Goal: Book appointment/travel/reservation

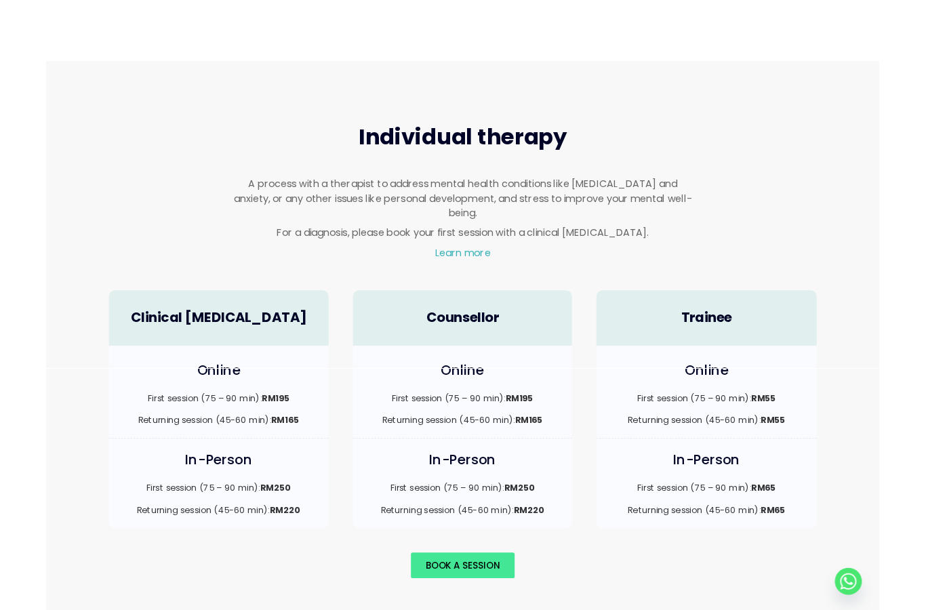
scroll to position [794, 0]
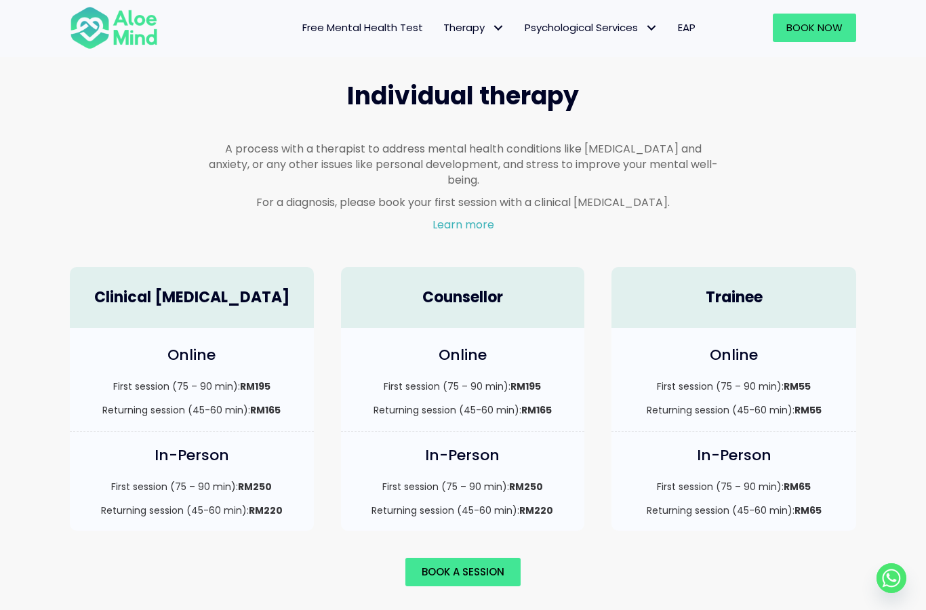
click at [823, 4] on div "Book Now" at bounding box center [788, 28] width 164 height 56
click at [827, 16] on link "Book Now" at bounding box center [814, 28] width 83 height 28
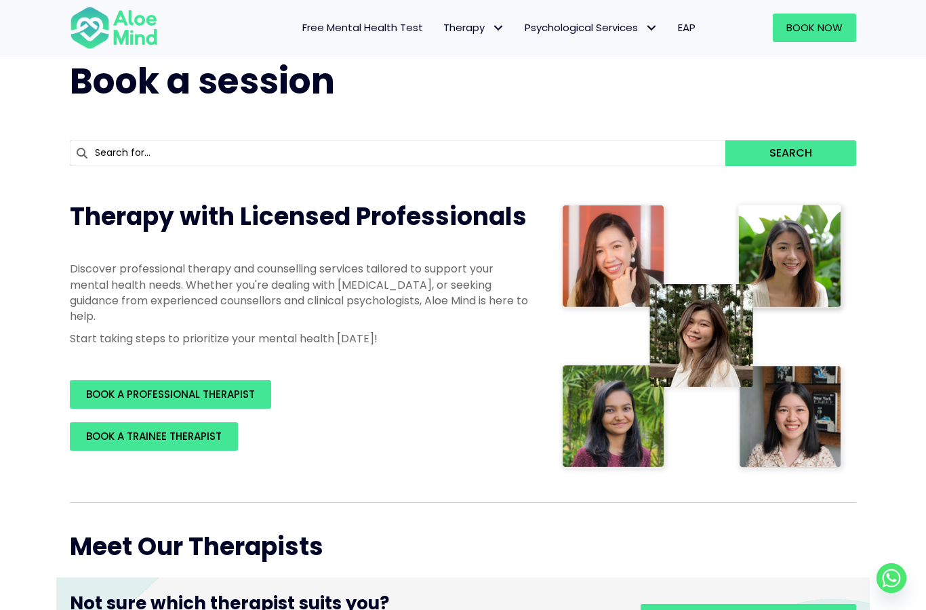
scroll to position [54, 0]
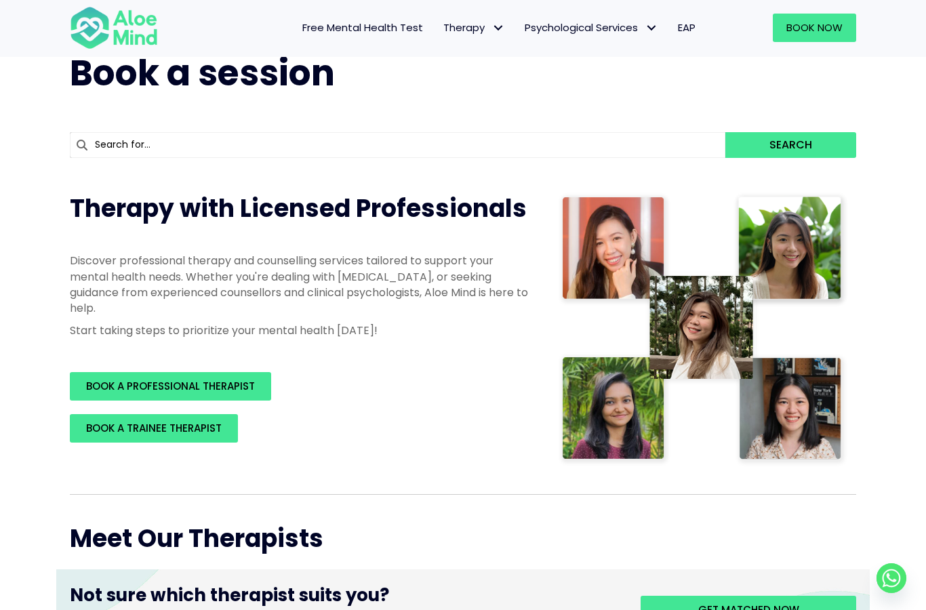
click at [506, 157] on input "text" at bounding box center [398, 145] width 656 height 26
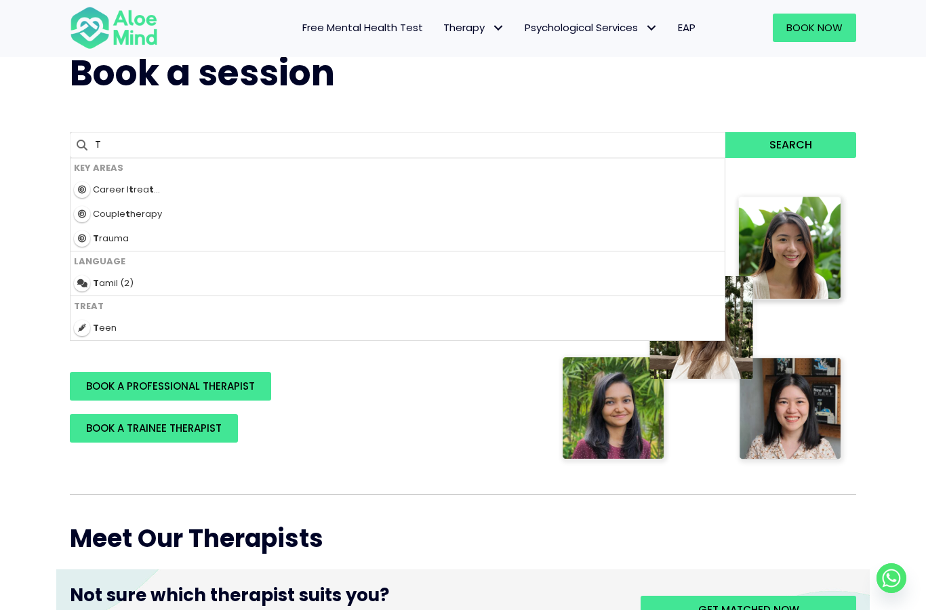
type input "Tw"
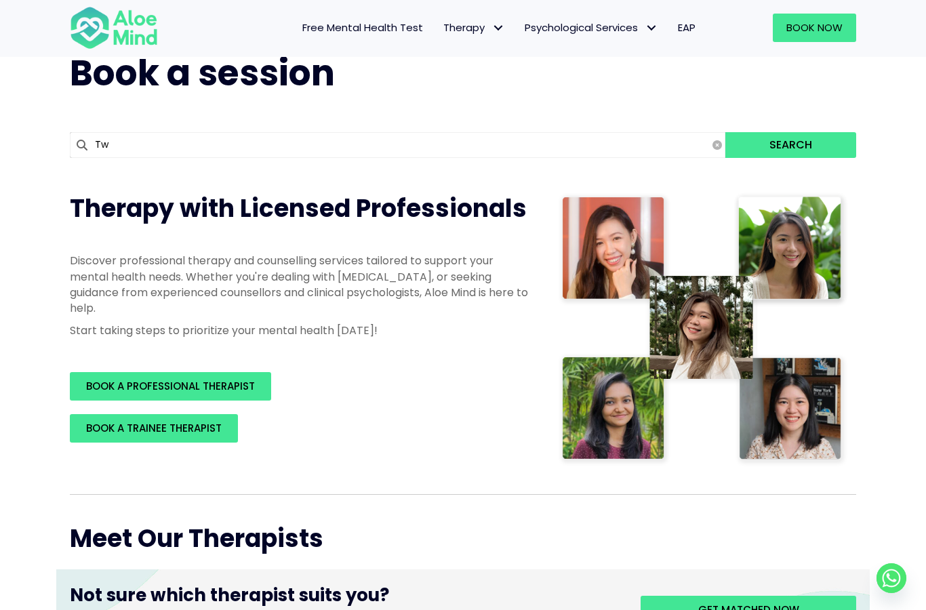
type input "Twinkle"
type input "Twinkl"
type input "Twinklt"
type input "Twinkle"
type input "Twinkl"
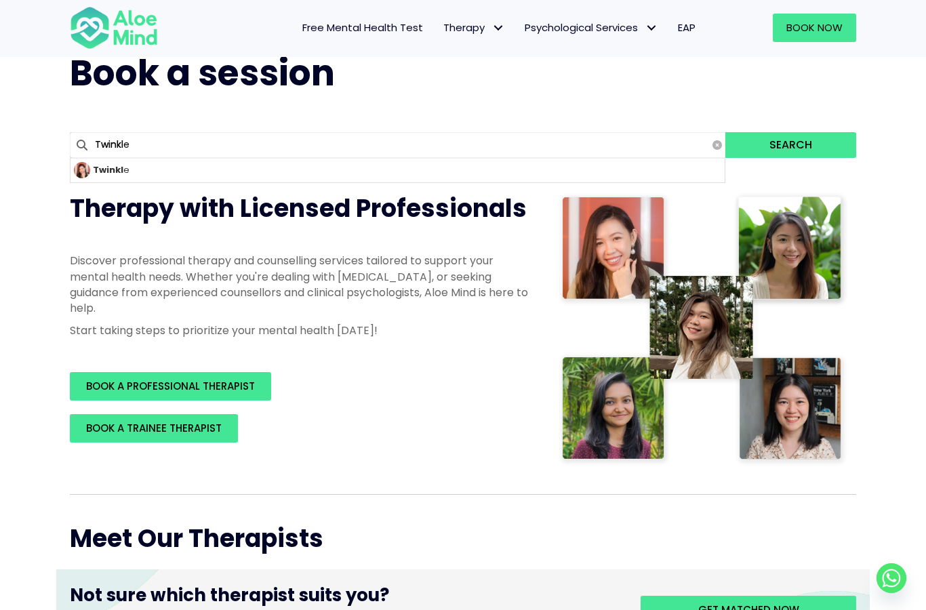
click at [157, 182] on div "Twinkl e" at bounding box center [398, 170] width 654 height 25
click at [115, 172] on strong "Twinkl" at bounding box center [108, 169] width 31 height 13
type input "Twinkle"
click at [809, 154] on button "Search" at bounding box center [791, 145] width 131 height 26
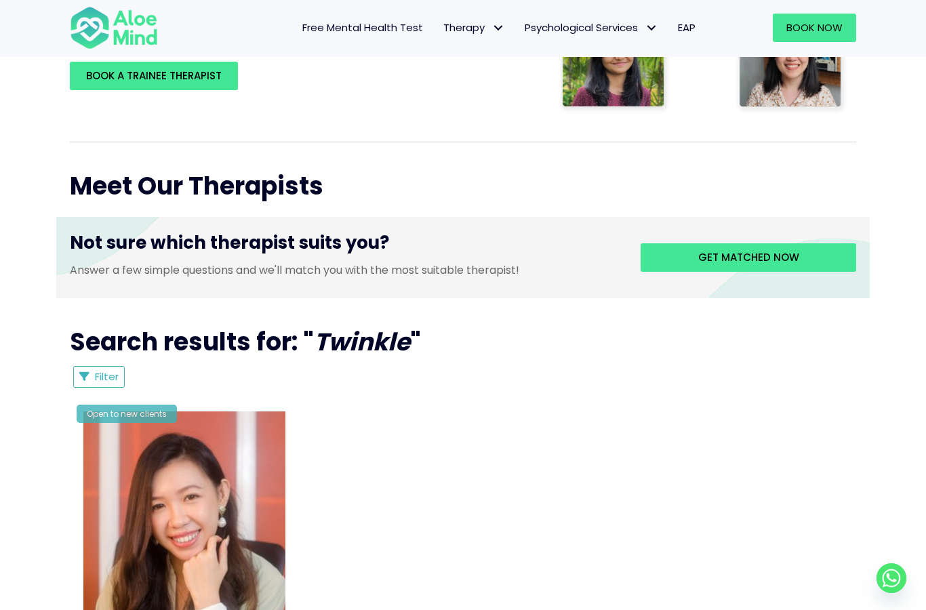
scroll to position [423, 0]
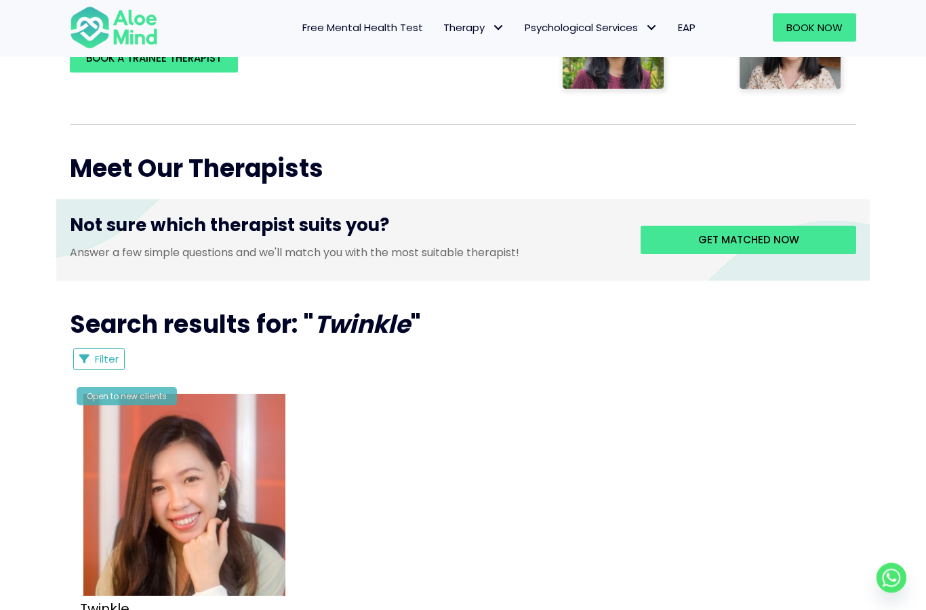
click at [245, 509] on img at bounding box center [184, 496] width 202 height 202
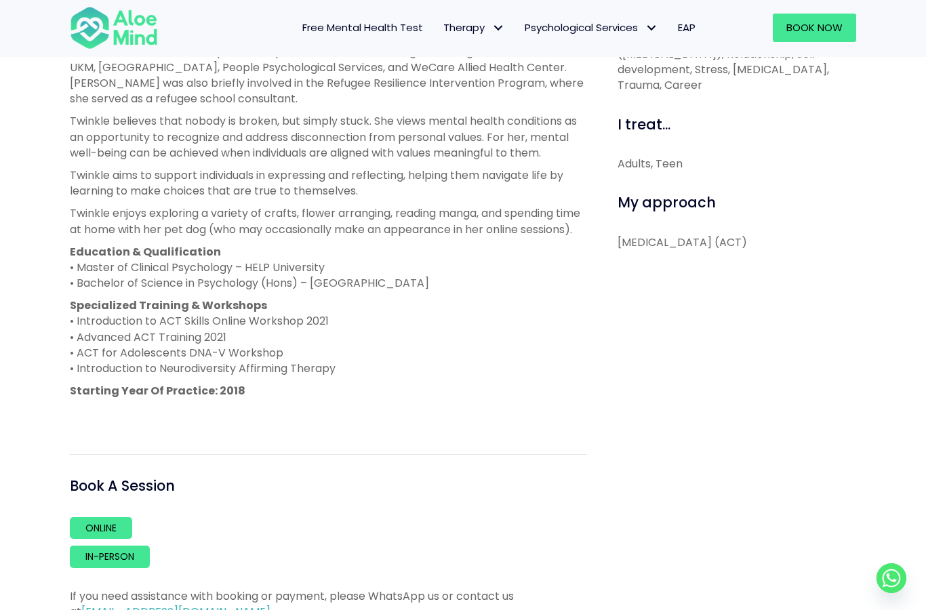
scroll to position [684, 0]
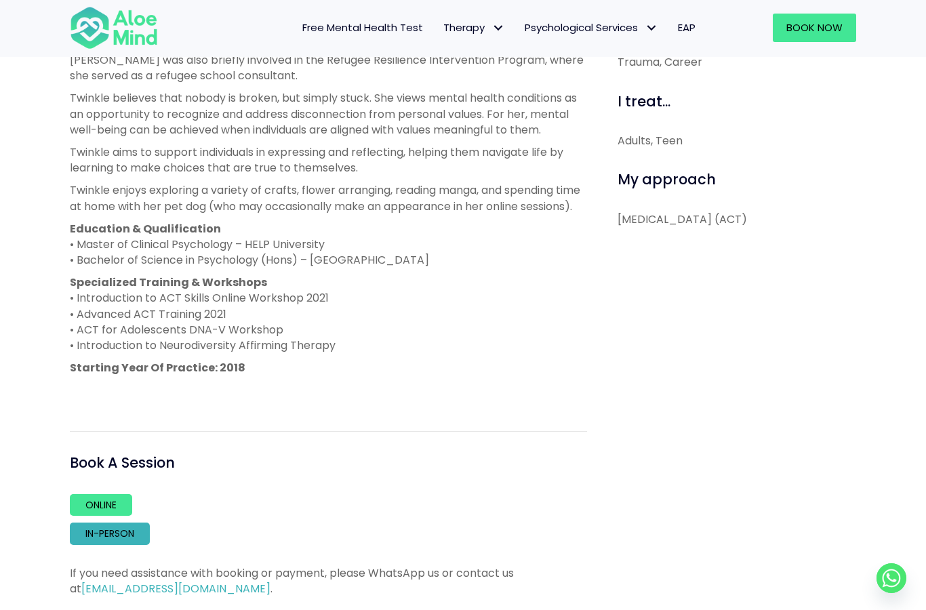
click at [115, 544] on link "In-person" at bounding box center [110, 534] width 80 height 22
